Goal: Submit feedback/report problem: Submit feedback/report problem

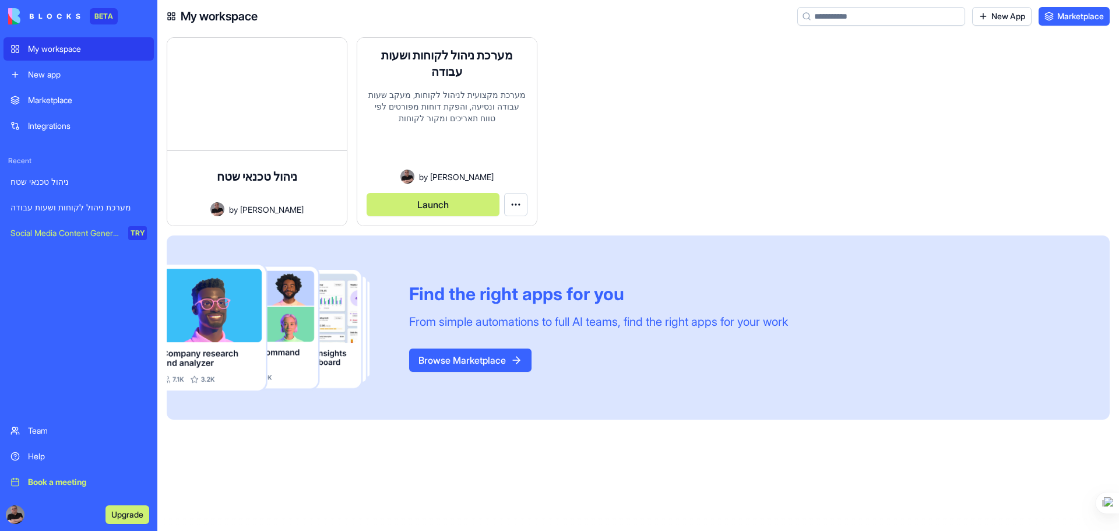
click at [433, 204] on button "Launch" at bounding box center [433, 204] width 133 height 23
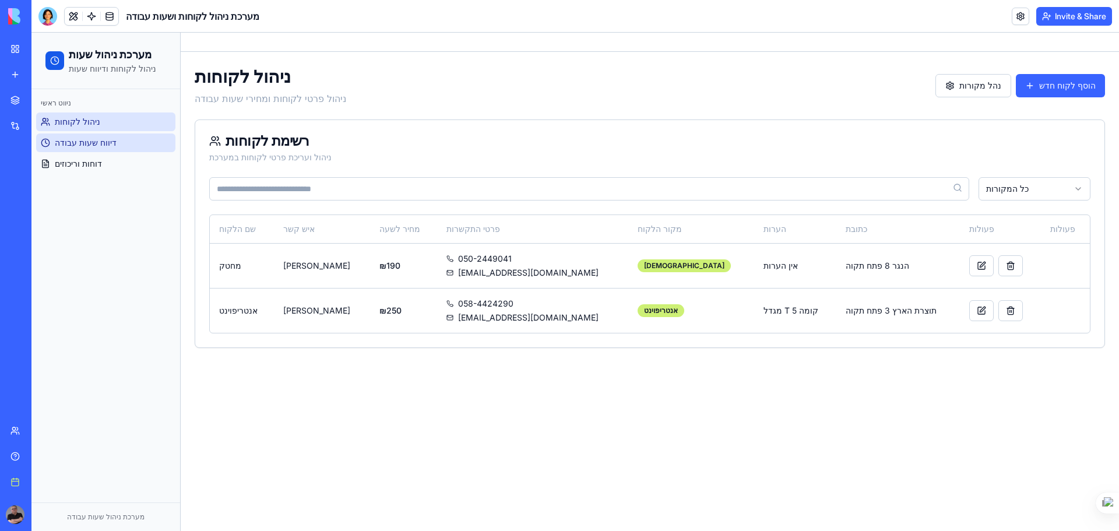
click at [95, 140] on span "דיווח שעות עבודה" at bounding box center [86, 143] width 62 height 12
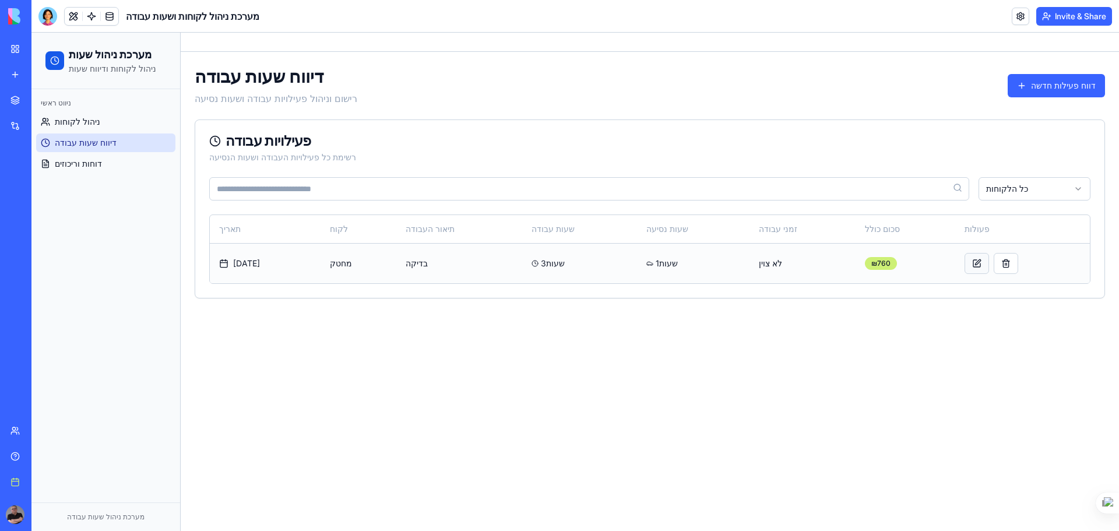
click at [969, 261] on button at bounding box center [976, 263] width 24 height 21
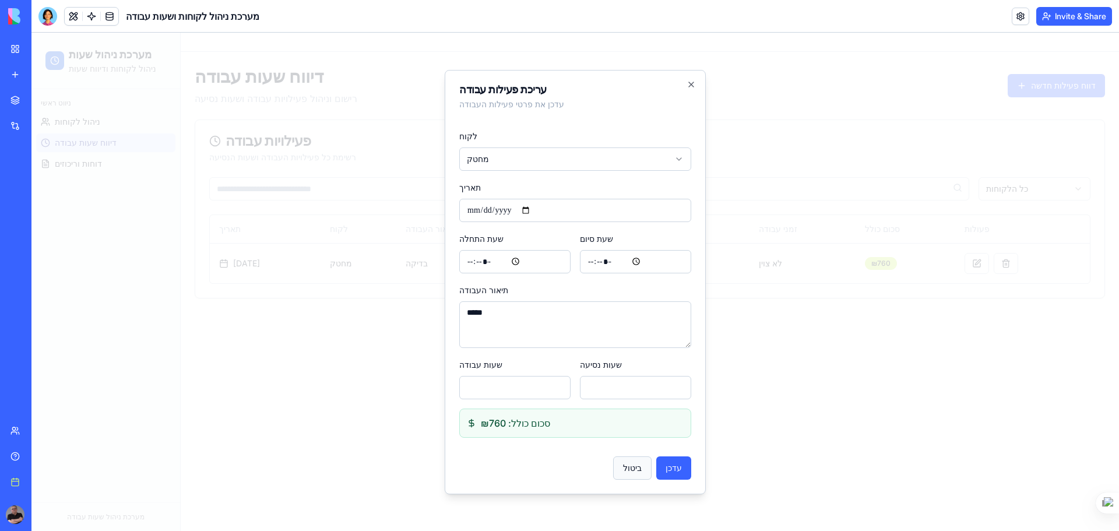
click at [636, 467] on button "ביטול" at bounding box center [632, 467] width 38 height 23
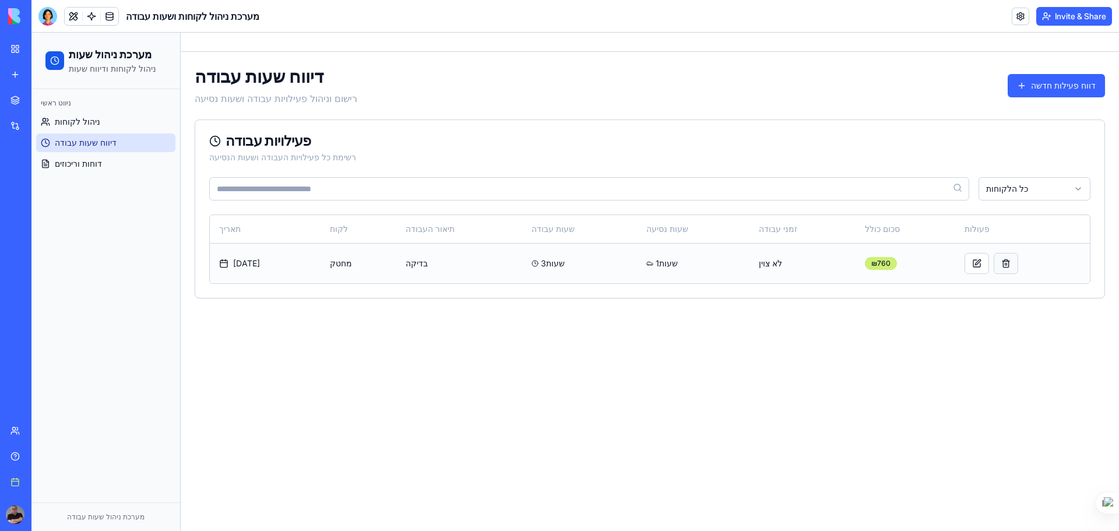
click at [999, 261] on button "button" at bounding box center [1006, 263] width 24 height 21
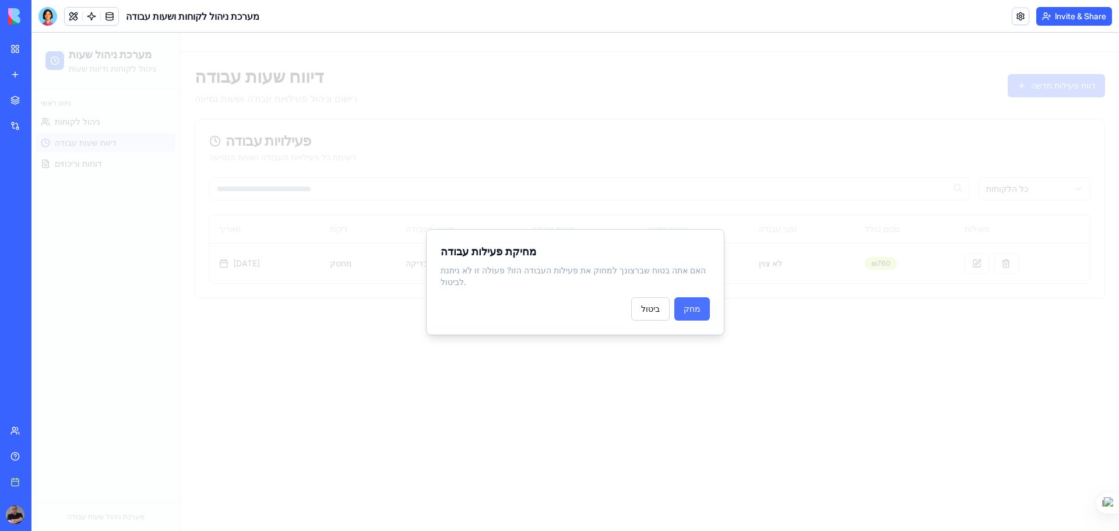
click at [697, 305] on button "מחק" at bounding box center [692, 308] width 36 height 23
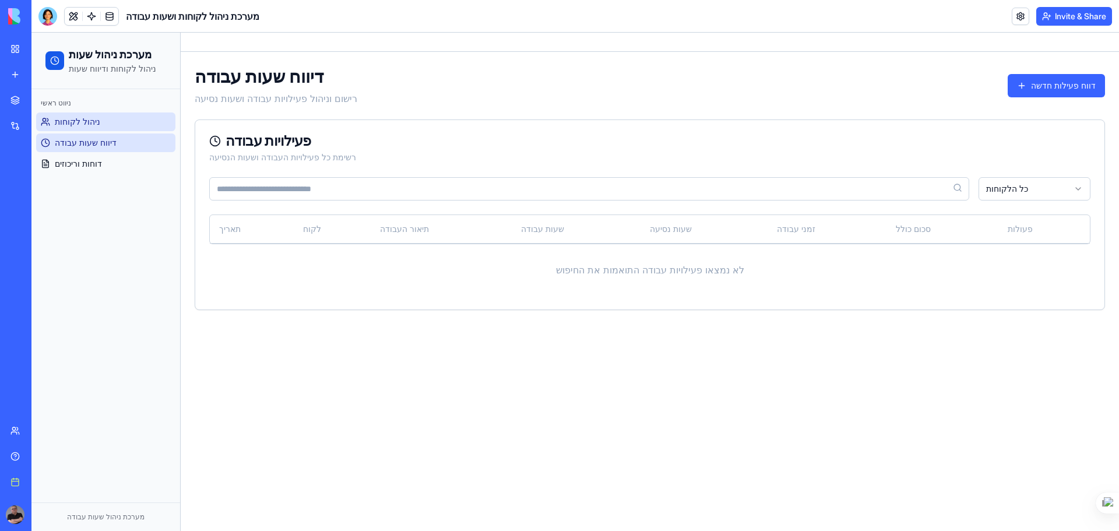
click at [82, 117] on span "ניהול לקוחות" at bounding box center [77, 122] width 45 height 12
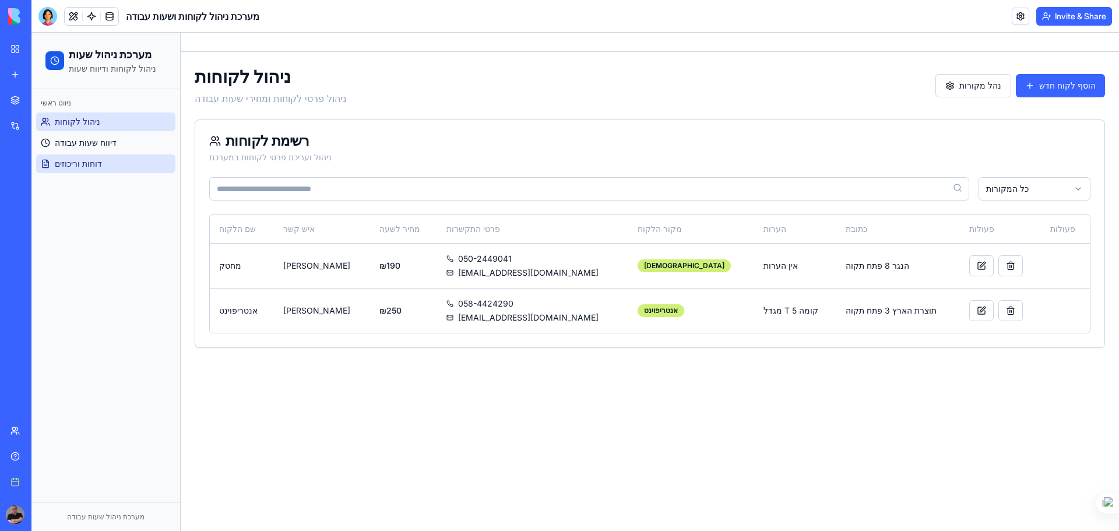
click at [64, 162] on span "דוחות וריכוזים" at bounding box center [78, 164] width 47 height 12
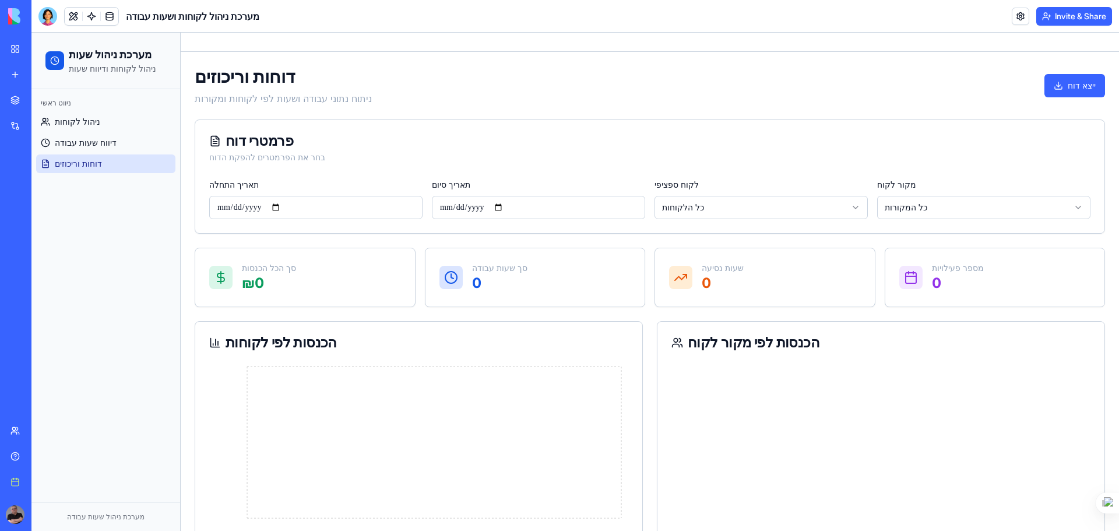
click at [40, 98] on div "Marketplace" at bounding box center [35, 100] width 15 height 12
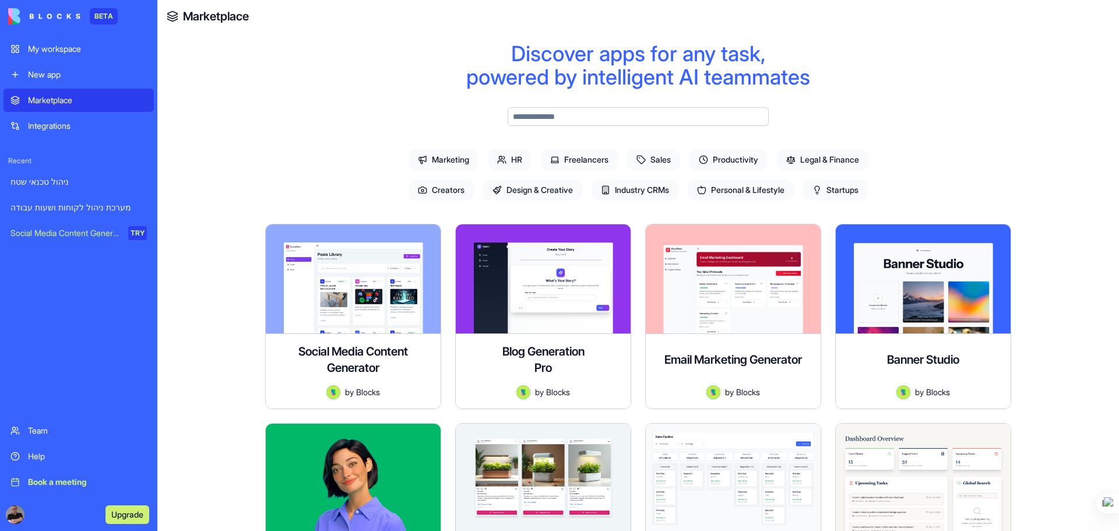
click at [54, 46] on div "My workspace" at bounding box center [87, 49] width 119 height 12
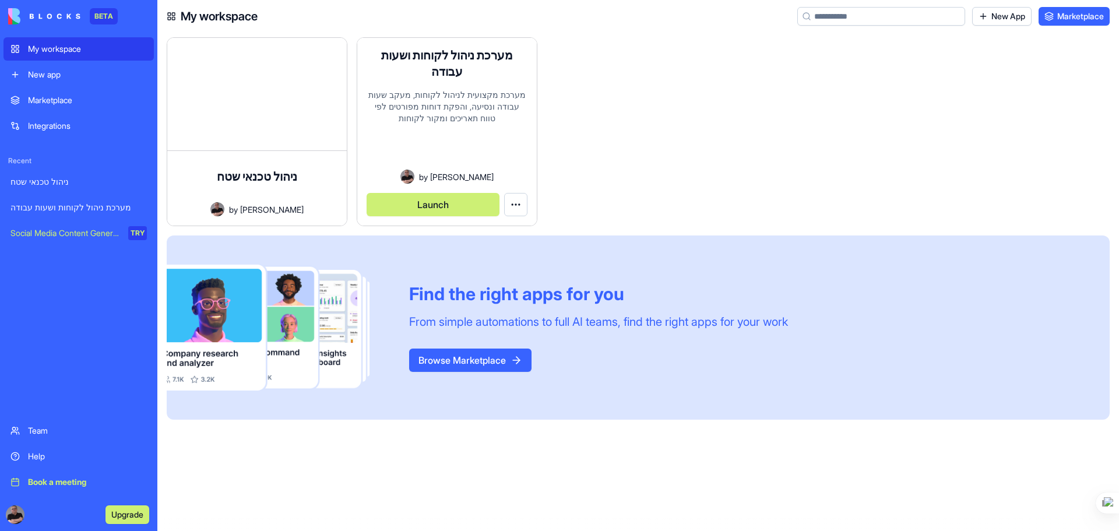
click at [528, 207] on div "מערכת ניהול לקוחות ושעות עבודה מערכת מקצועית לניהול לקוחות, מעקב שעות עבודה ונס…" at bounding box center [446, 132] width 179 height 188
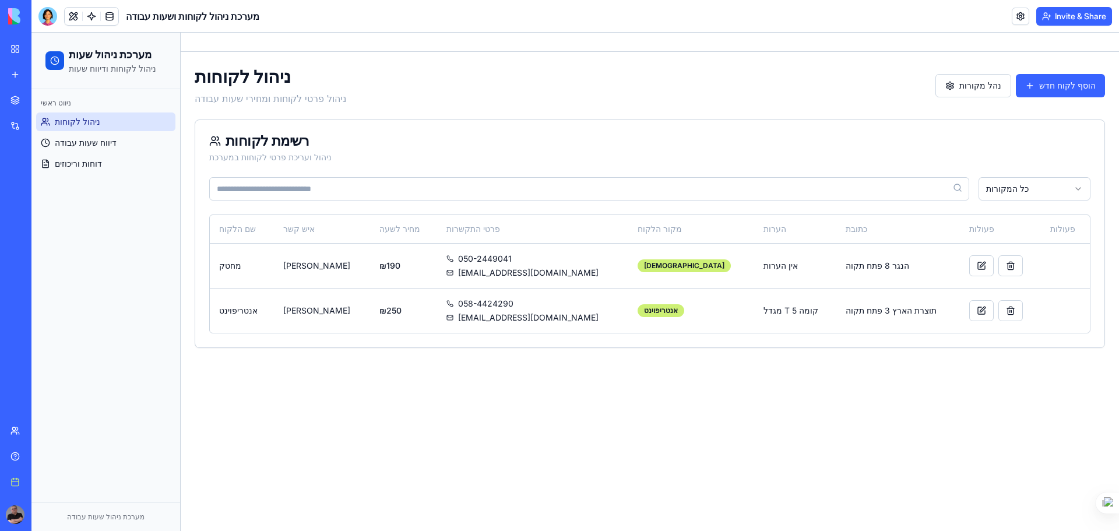
click at [43, 49] on div "My workspace" at bounding box center [35, 49] width 15 height 12
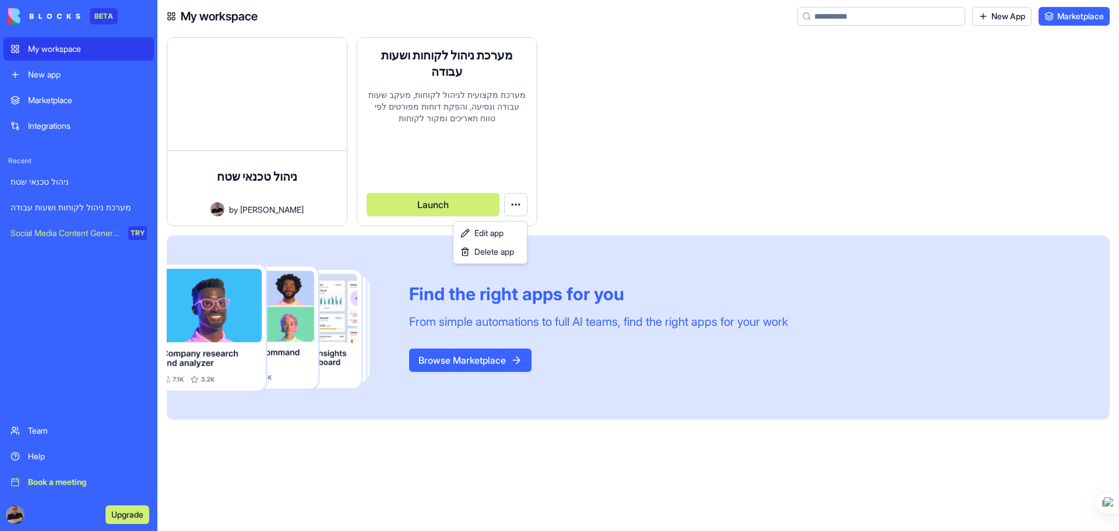
click at [519, 202] on html "BETA My workspace New app Marketplace Integrations Recent ניהול טכנאי שטח מערכת…" at bounding box center [559, 265] width 1119 height 531
click at [494, 236] on span "Edit app" at bounding box center [488, 233] width 29 height 12
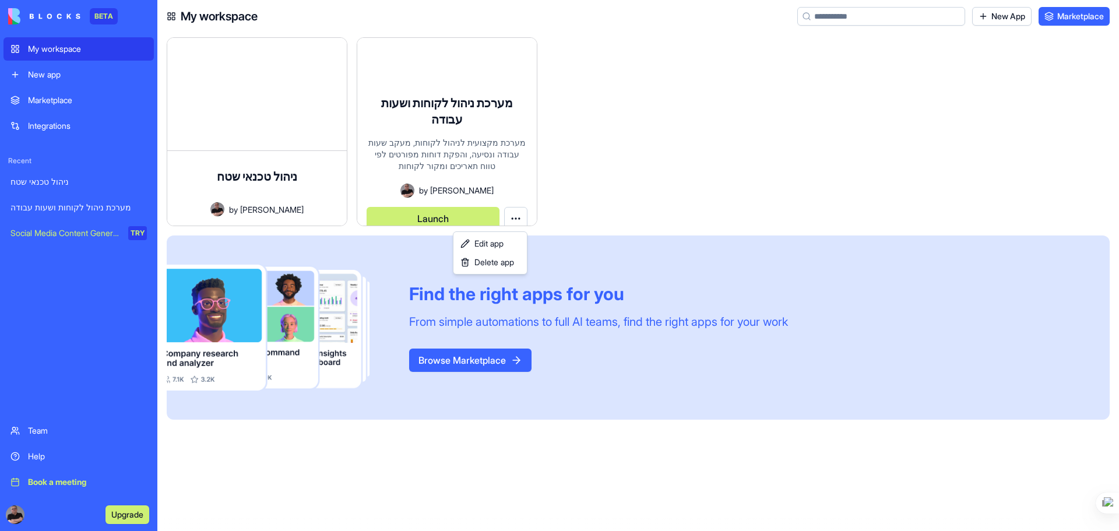
scroll to position [8, 0]
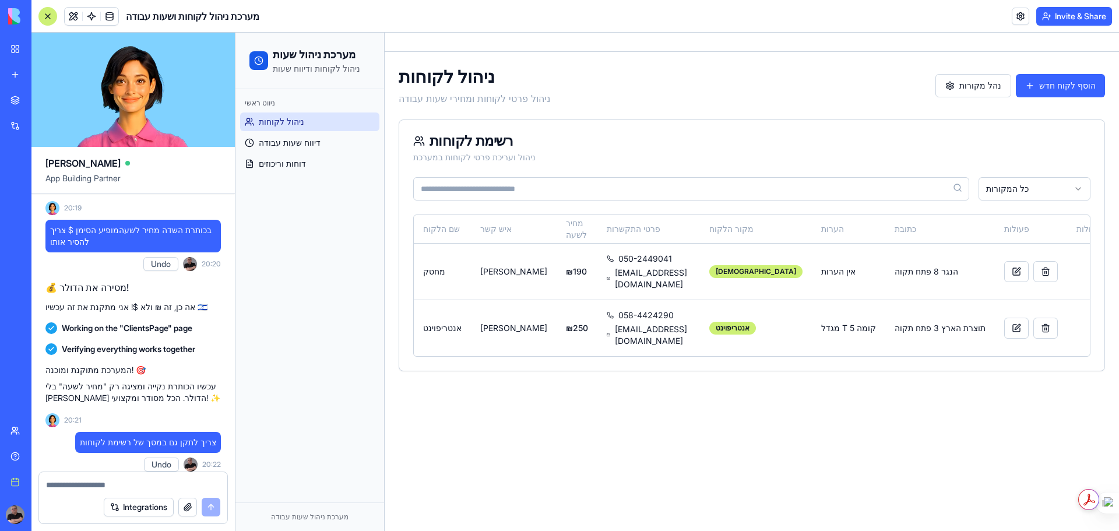
drag, startPoint x: 90, startPoint y: 484, endPoint x: 348, endPoint y: 405, distance: 269.9
click at [90, 484] on textarea at bounding box center [133, 485] width 174 height 12
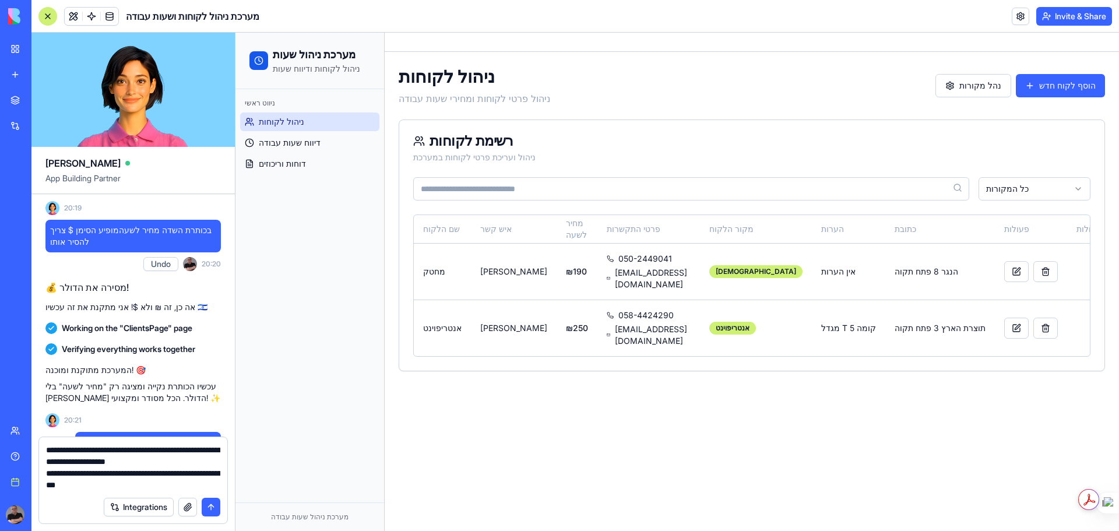
click at [105, 457] on textarea "**********" at bounding box center [133, 467] width 174 height 47
type textarea "**********"
click at [212, 509] on button "submit" at bounding box center [211, 507] width 19 height 19
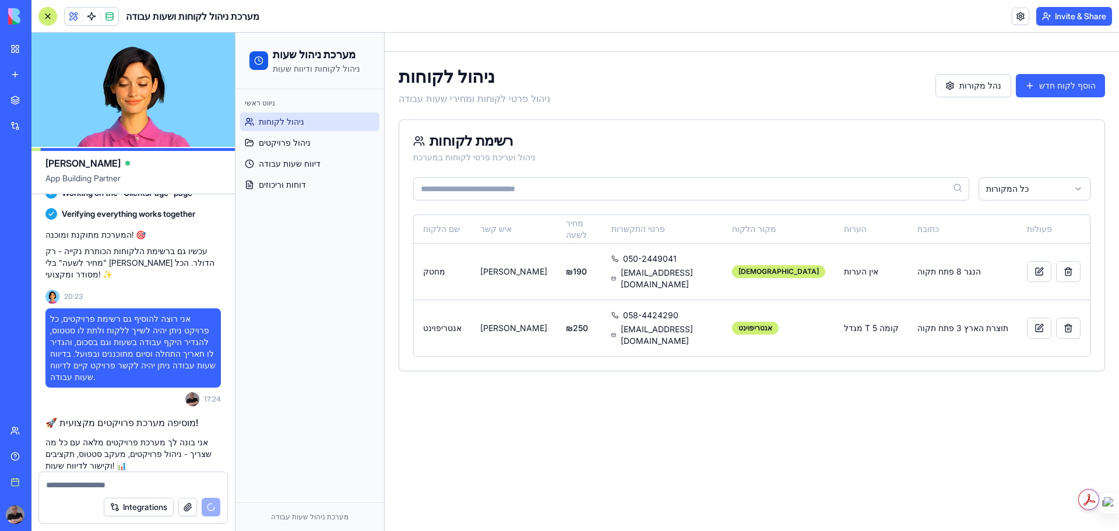
scroll to position [4287, 0]
